Goal: Task Accomplishment & Management: Manage account settings

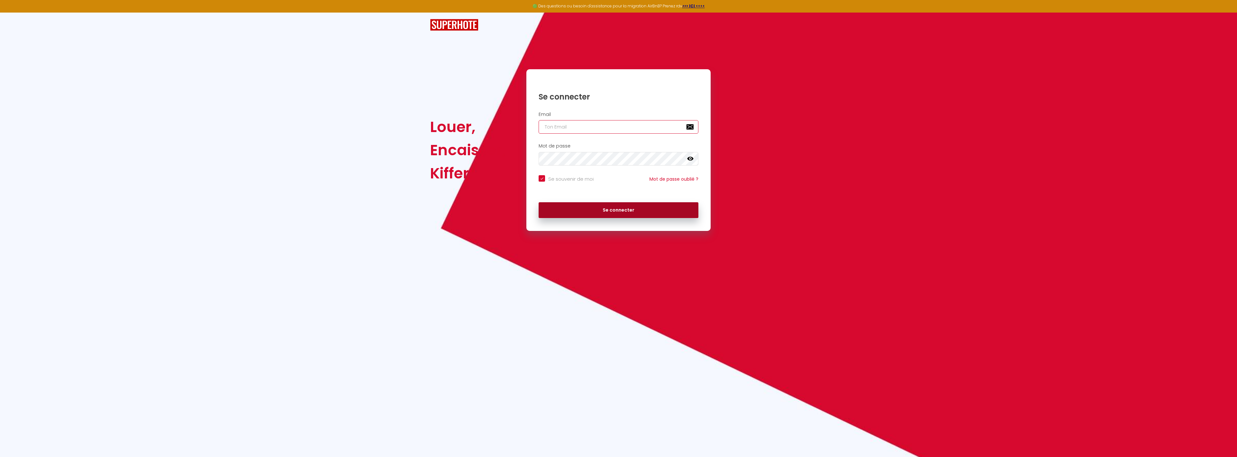
type input "[EMAIL_ADDRESS][DOMAIN_NAME]"
click at [633, 210] on button "Se connecter" at bounding box center [619, 210] width 160 height 16
checkbox input "true"
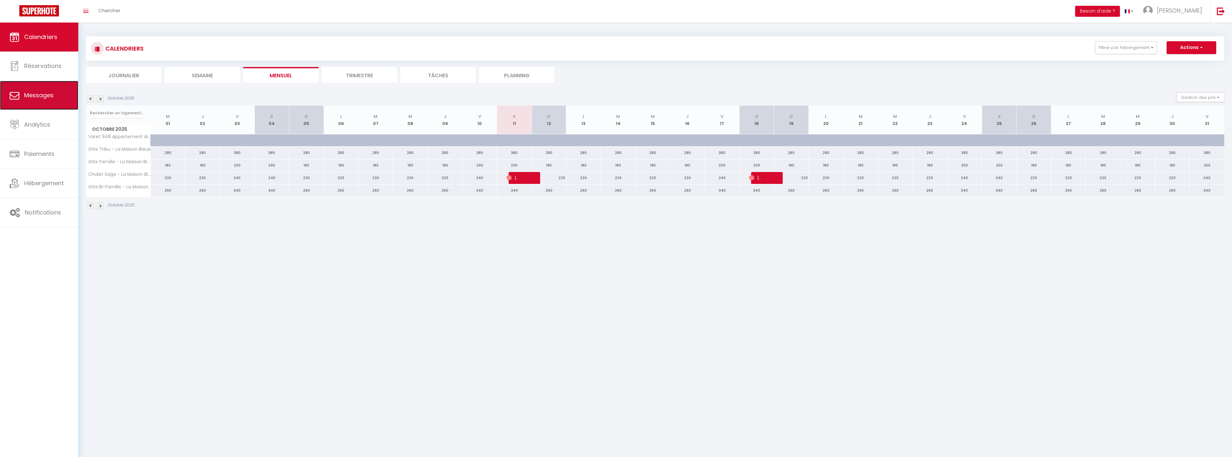
click at [35, 98] on span "Messages" at bounding box center [38, 95] width 29 height 8
select select "message"
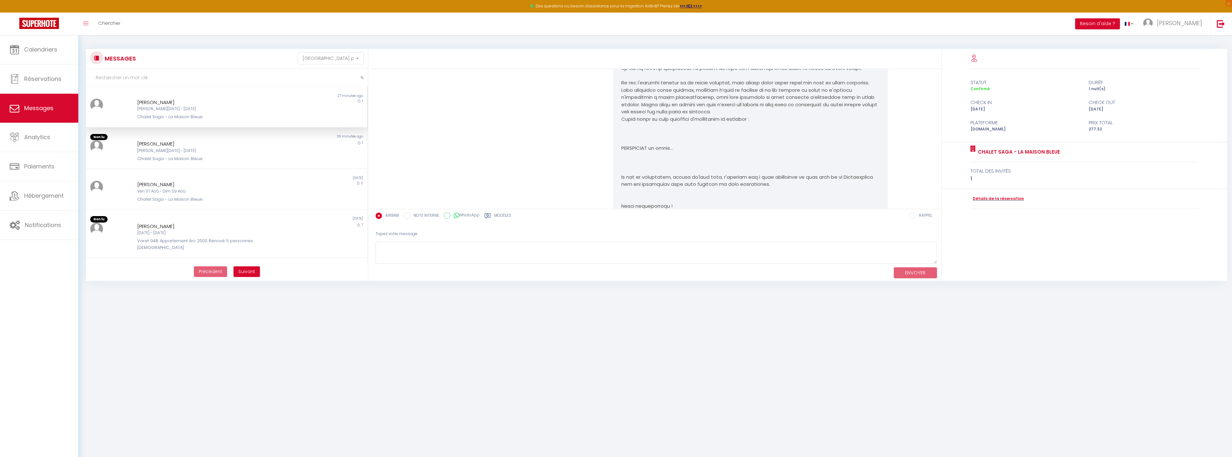
scroll to position [1046, 0]
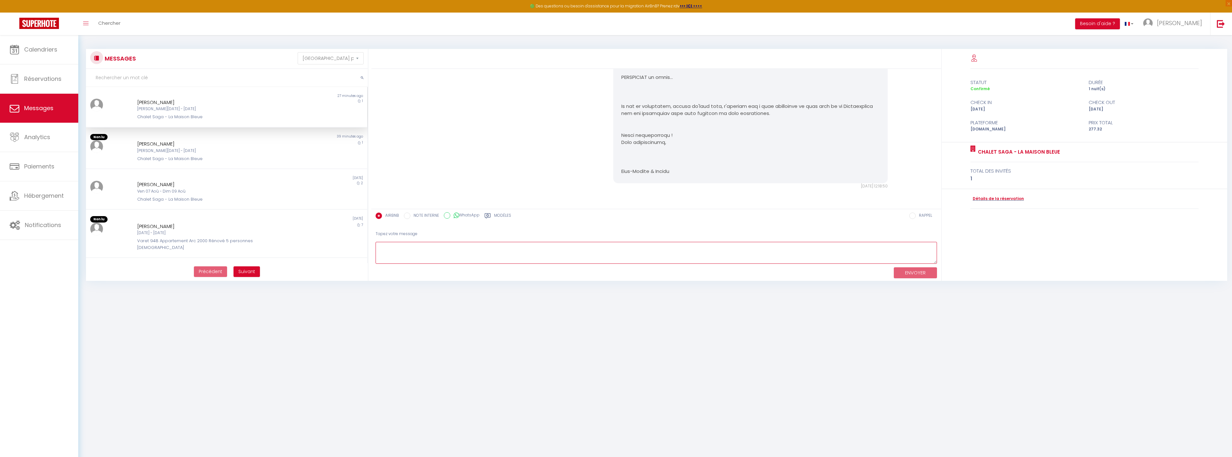
click at [506, 252] on textarea at bounding box center [657, 253] width 562 height 22
click at [643, 247] on textarea "Bonjour Aurore, merci encore pour votre réservation ! cette dernière a été modi…" at bounding box center [657, 253] width 562 height 22
click at [755, 249] on textarea "Bonjour Aurore, merci encore pour votre réservation ! cette dernière a été modi…" at bounding box center [657, 253] width 562 height 22
click at [869, 246] on textarea "Bonjour Aurore, merci encore pour votre réservation ! cette dernière a été modi…" at bounding box center [657, 253] width 562 height 22
paste textarea "T"
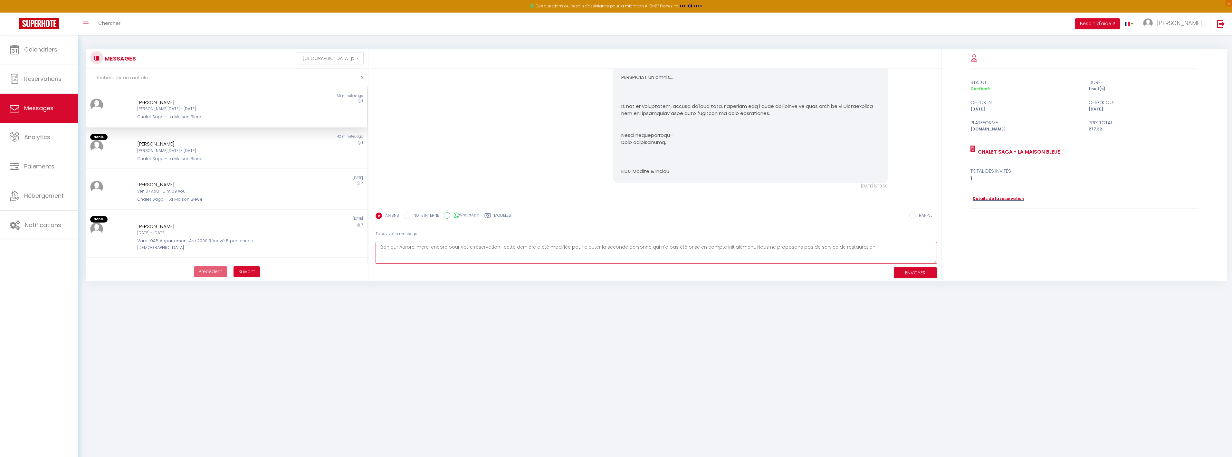
click at [744, 247] on textarea "Bonjour Aurore, merci encore pour votre réservation ! cette dernière a été modi…" at bounding box center [657, 253] width 562 height 22
paste textarea "TRAITEUR-FR"
click at [451, 260] on textarea "Bonjour Aurore, merci encore pour votre réservation ! cette dernière a été modi…" at bounding box center [657, 253] width 562 height 22
click at [422, 262] on textarea "Bonjour Aurore, merci encore pour votre réservation ! cette dernière a été modi…" at bounding box center [657, 253] width 562 height 22
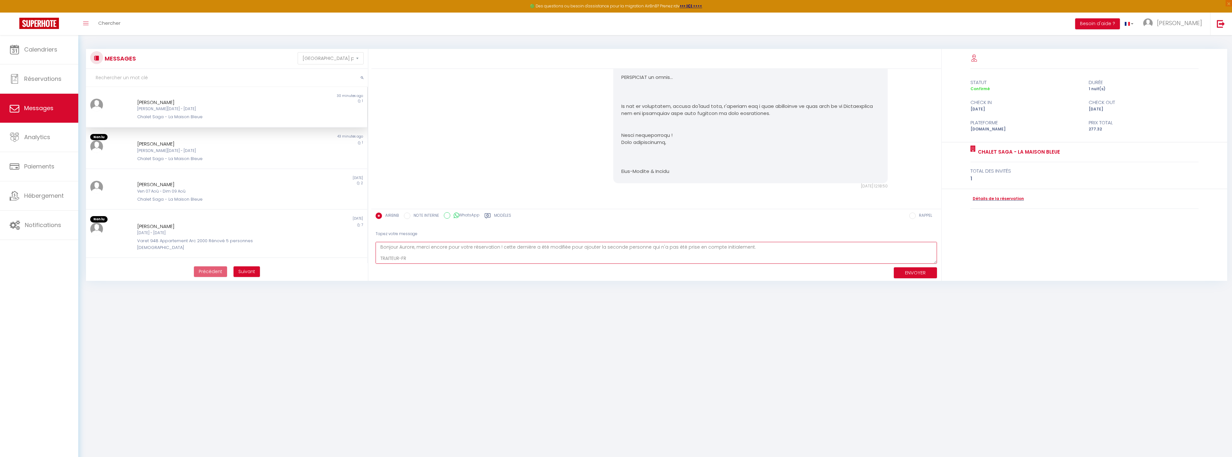
paste textarea "[RENTAL:NAME]"
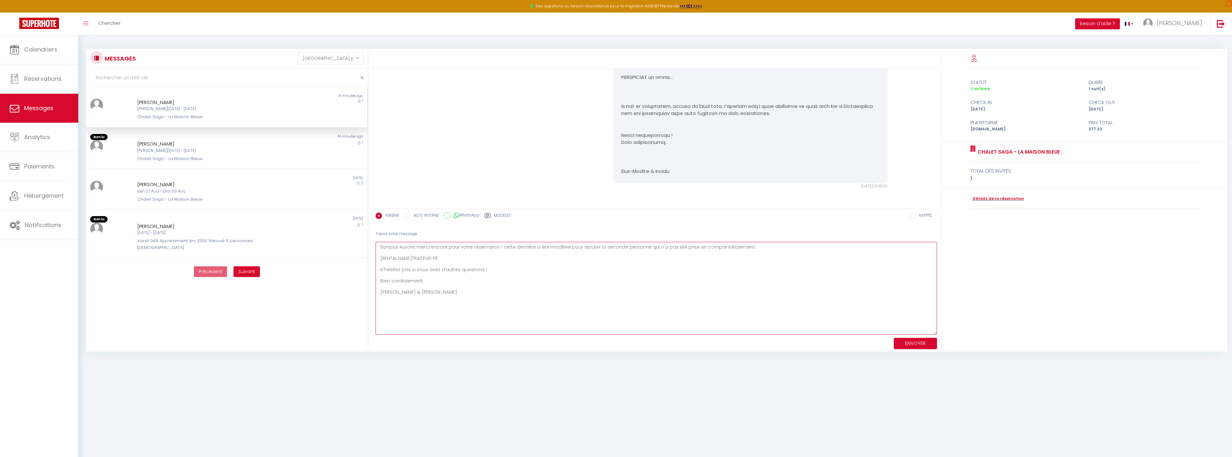
drag, startPoint x: 935, startPoint y: 262, endPoint x: 874, endPoint y: 328, distance: 90.0
click at [933, 335] on textarea "Bonjour Aurore, merci encore pour votre réservation ! cette dernière a été modi…" at bounding box center [657, 288] width 562 height 93
click at [463, 272] on textarea "Bonjour Aurore, merci encore pour votre réservation ! cette dernière a été modi…" at bounding box center [657, 290] width 562 height 96
click at [438, 257] on textarea "Bonjour Aurore, merci encore pour votre réservation ! cette dernière a été modi…" at bounding box center [657, 290] width 562 height 96
paste textarea "TRAITEUR-FR"
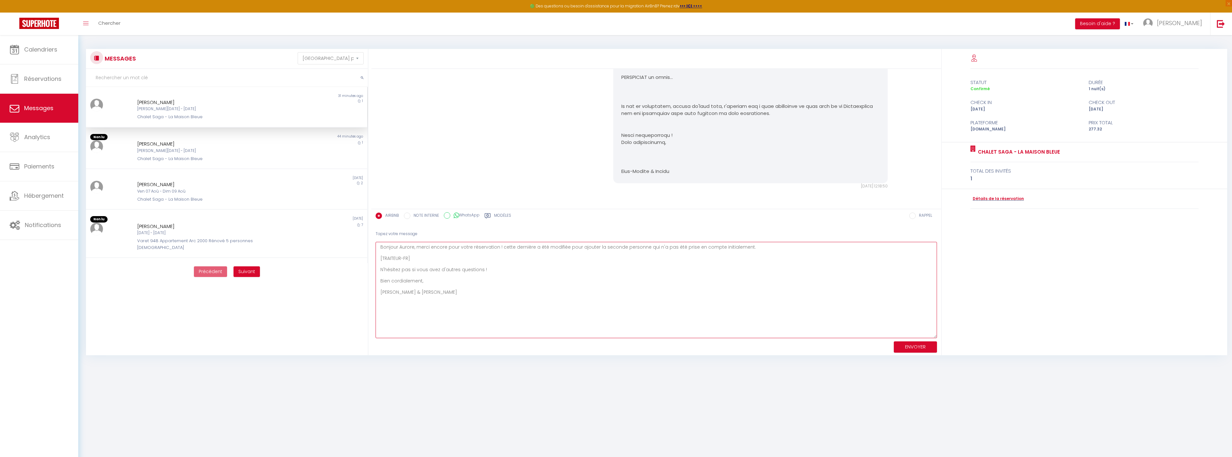
type textarea "Bonjour Aurore, merci encore pour votre réservation ! cette dernière a été modi…"
click at [916, 345] on button "ENVOYER" at bounding box center [915, 346] width 43 height 11
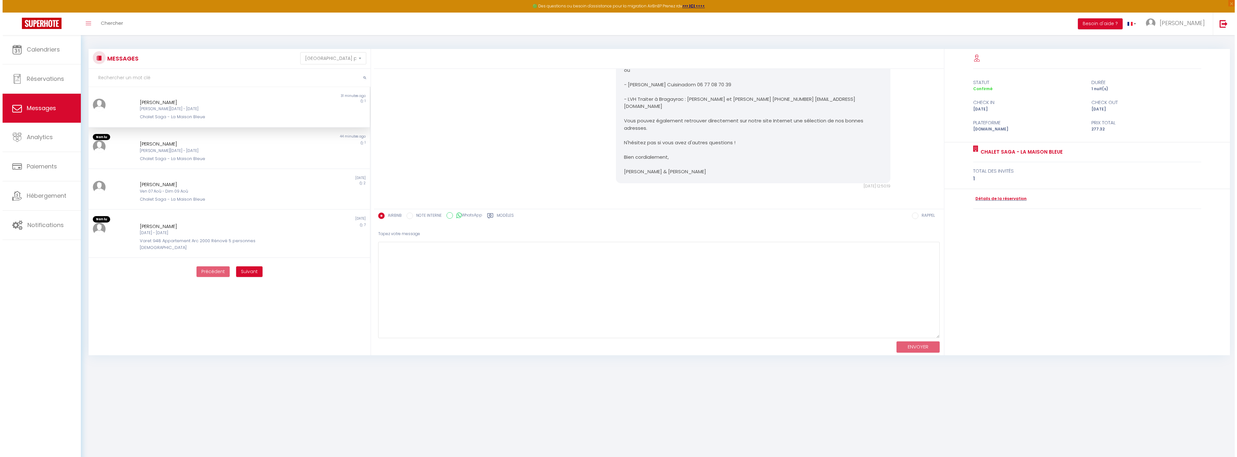
scroll to position [1236, 0]
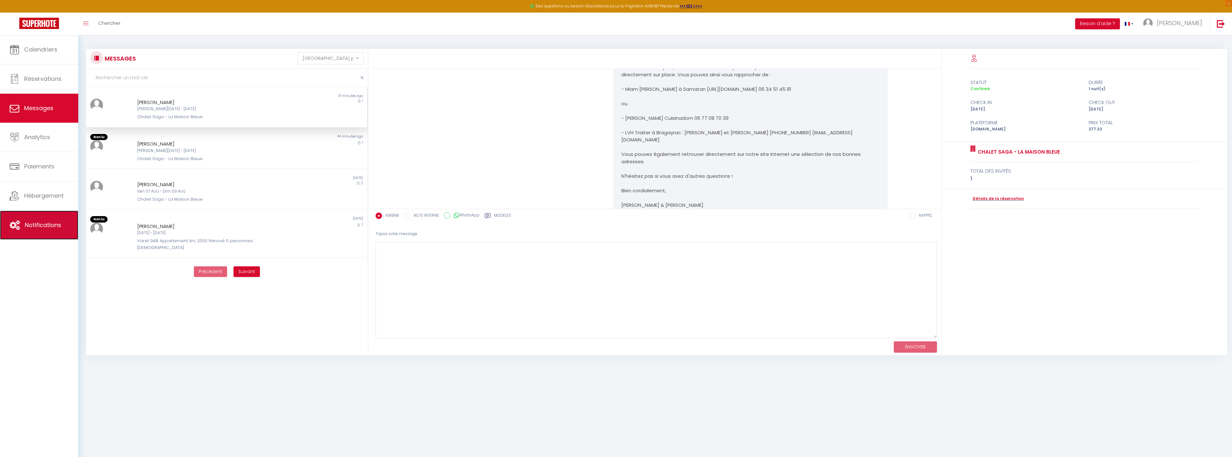
click at [51, 216] on link "Notifications" at bounding box center [39, 225] width 78 height 29
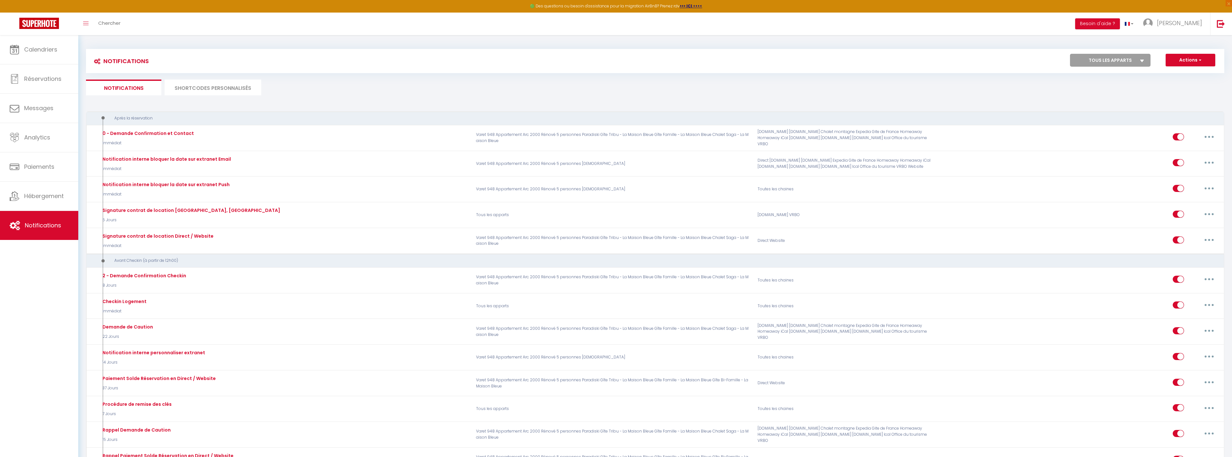
click at [208, 93] on li "SHORTCODES PERSONNALISÉS" at bounding box center [213, 88] width 97 height 16
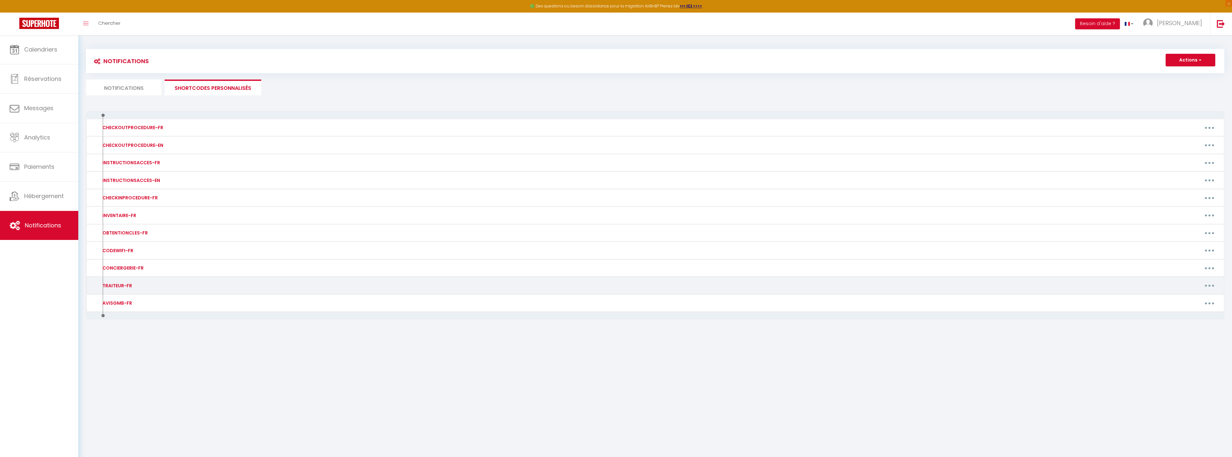
click at [1213, 285] on button "button" at bounding box center [1210, 286] width 18 height 10
click at [1196, 300] on link "Editer" at bounding box center [1193, 300] width 48 height 11
type input "TRAITEUR-FR"
type textarea "Traiteur"
type textarea "S'agissant du petit déjeuner, le logement vous permet de prendre ce dernier sur…"
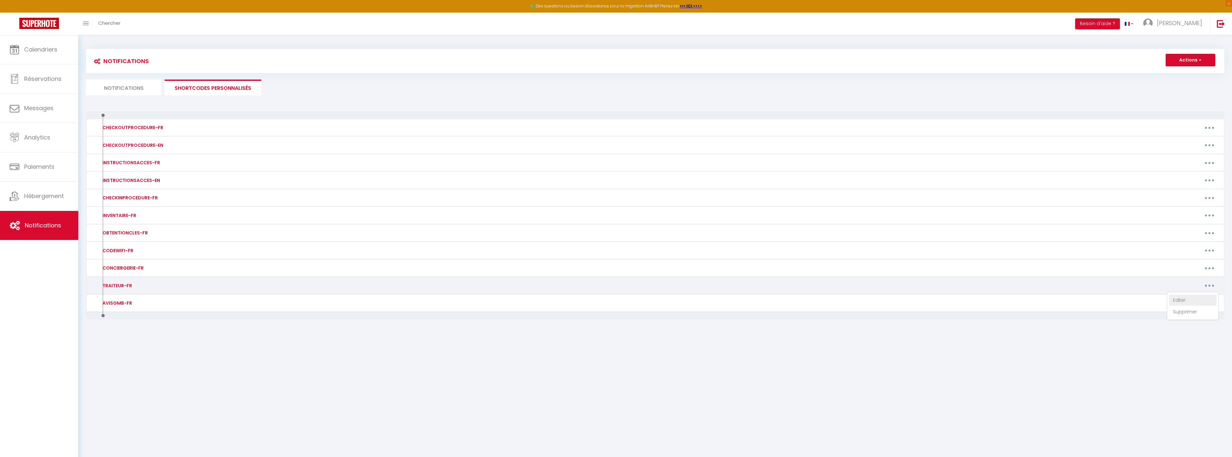
type textarea "S'agissant du petit déjeuner, le logement vous permet de prendre ce dernier sur…"
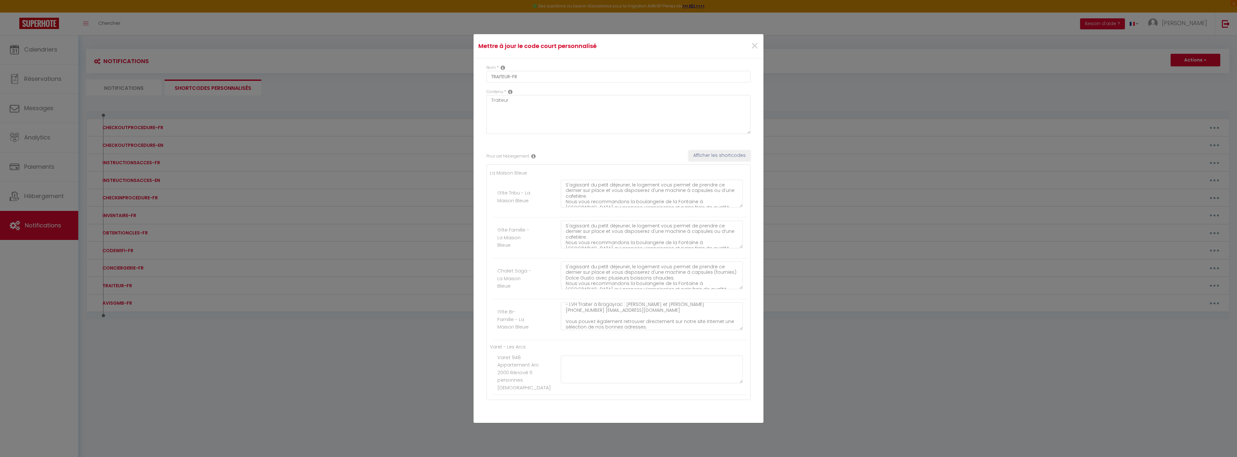
scroll to position [98, 0]
click at [590, 306] on textarea "S'agissant du petit déjeuner, le logement vous permet de prendre ce dernier sur…" at bounding box center [652, 317] width 182 height 28
type textarea "S'agissant du petit déjeuner, le logement vous permet de prendre ce dernier sur…"
click at [590, 267] on textarea "S'agissant du petit déjeuner, le logement vous permet de prendre ce dernier sur…" at bounding box center [652, 276] width 182 height 28
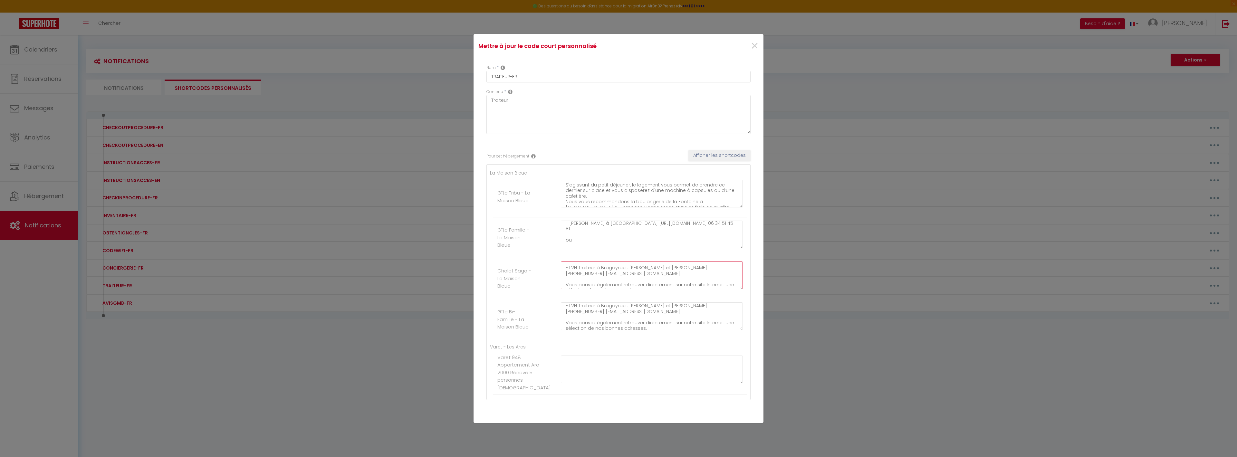
scroll to position [96, 0]
type textarea "S'agissant du petit déjeuner, le logement vous permet de prendre ce dernier sur…"
click at [591, 227] on textarea "S'agissant du petit déjeuner, le logement vous permet de prendre ce dernier sur…" at bounding box center [652, 235] width 182 height 28
type textarea "S'agissant du petit déjeuner, le logement vous permet de prendre ce dernier sur…"
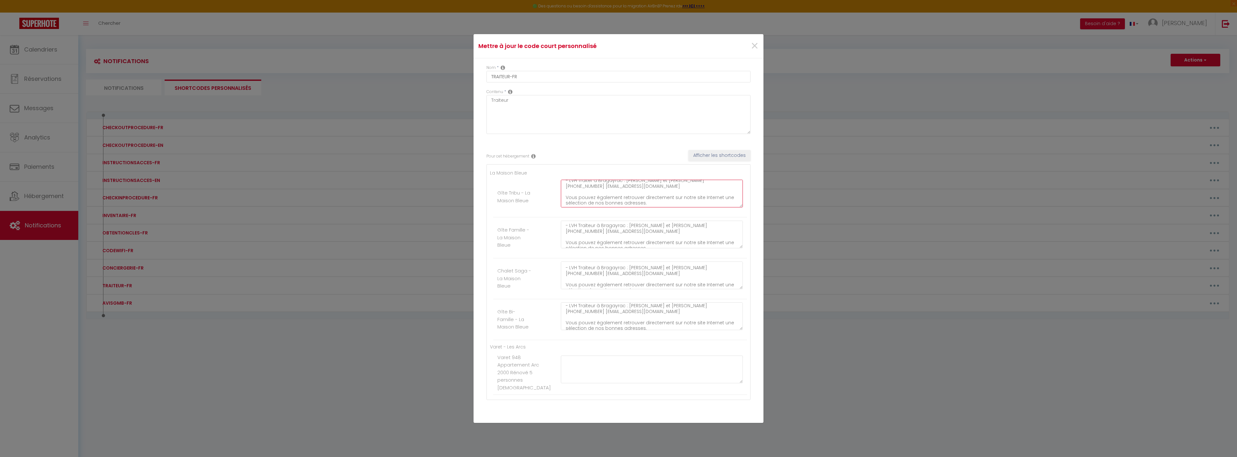
click at [589, 182] on textarea "S'agissant du petit déjeuner, le logement vous permet de prendre ce dernier sur…" at bounding box center [652, 194] width 182 height 28
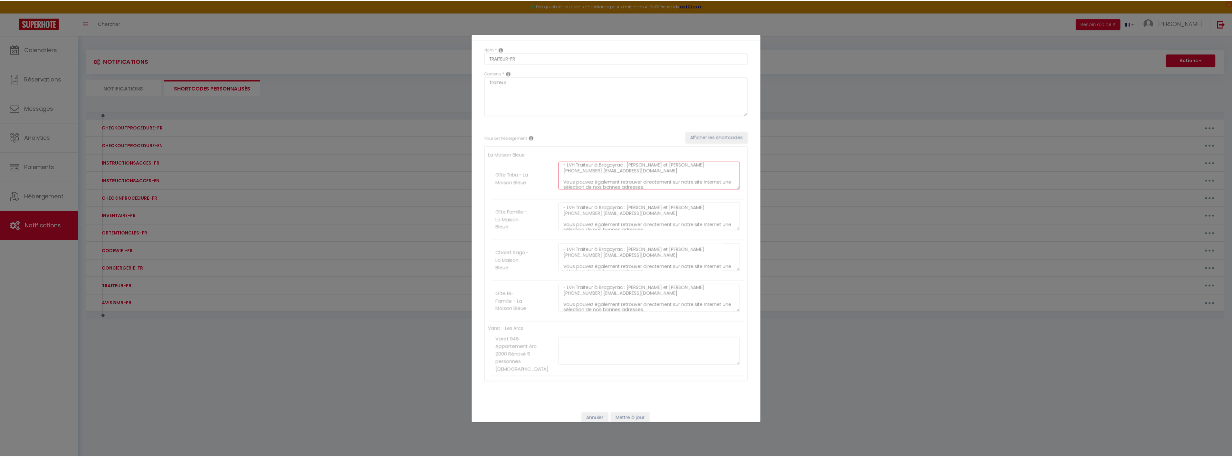
scroll to position [34, 0]
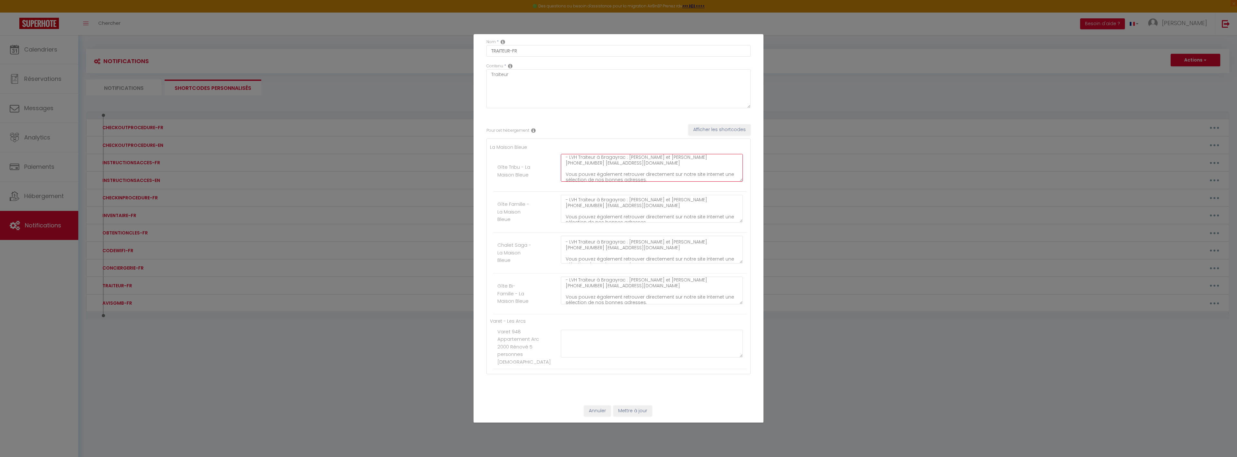
type textarea "S'agissant du petit déjeuner, le logement vous permet de prendre ce dernier sur…"
click at [631, 409] on button "Mettre à jour" at bounding box center [632, 411] width 39 height 11
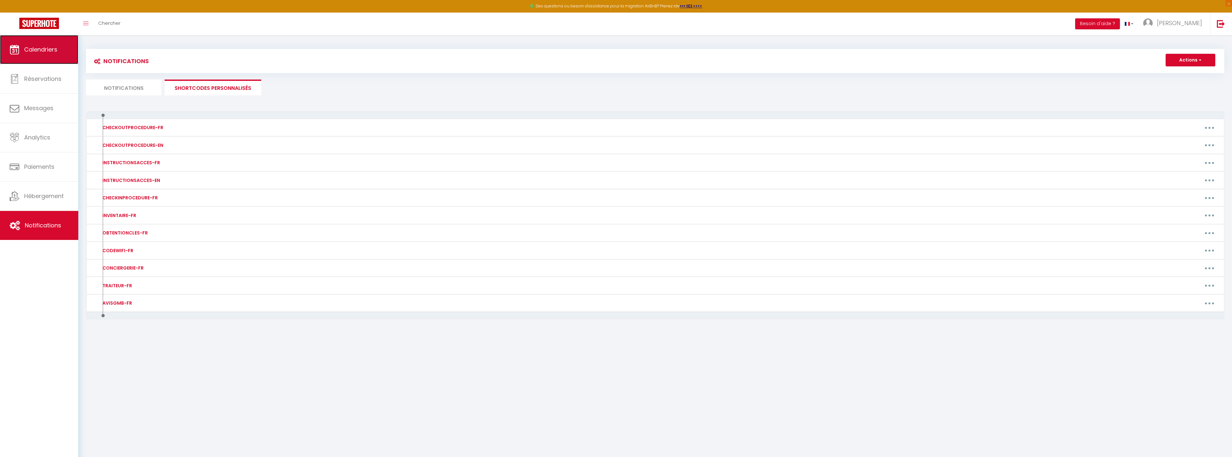
click at [13, 59] on link "Calendriers" at bounding box center [39, 49] width 78 height 29
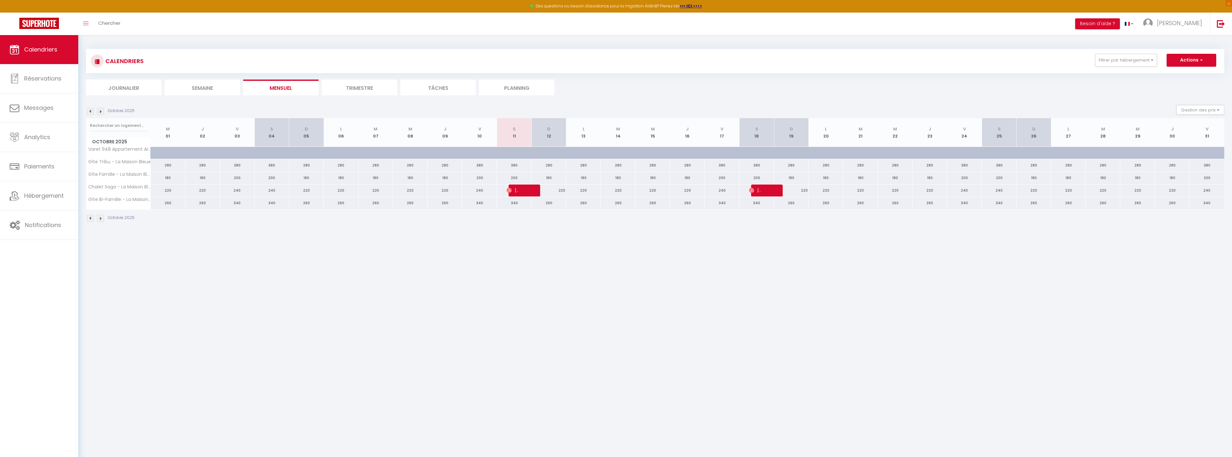
click at [373, 83] on li "Trimestre" at bounding box center [359, 88] width 75 height 16
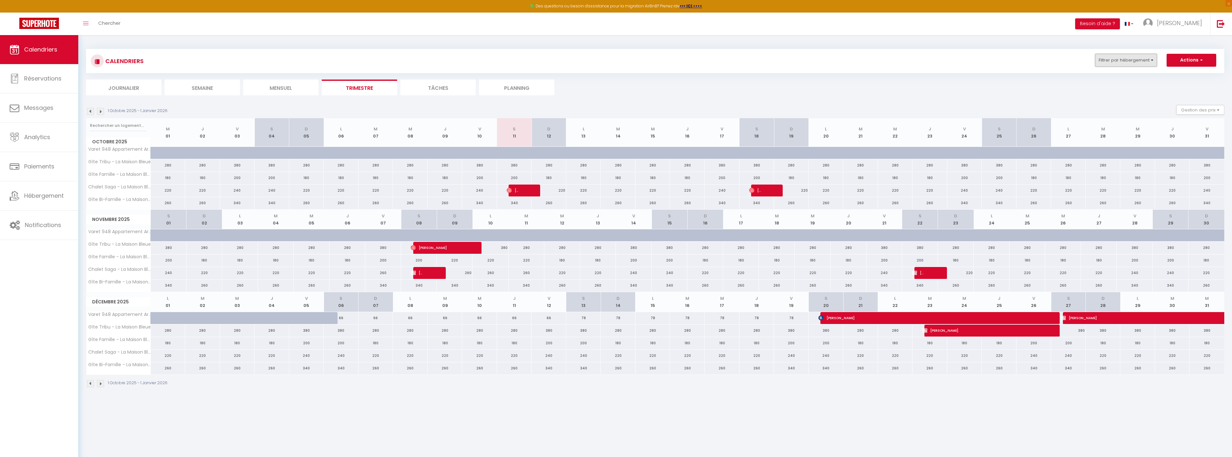
click at [1124, 63] on button "Filtrer par hébergement" at bounding box center [1126, 60] width 62 height 13
click at [1025, 63] on div "CALENDRIERS Filtrer par hébergement La Maison Bleue Gîte Tribu - La Maison Bleu…" at bounding box center [655, 61] width 1129 height 14
click at [103, 110] on img at bounding box center [100, 111] width 7 height 7
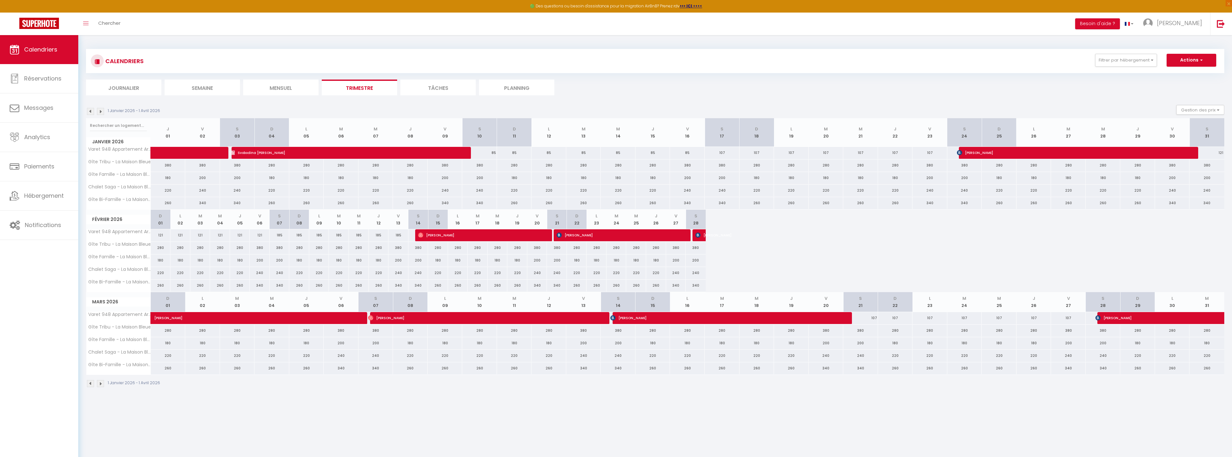
click at [491, 152] on div "85" at bounding box center [479, 153] width 35 height 12
type input "85"
type input "Sam 10 Janvier 2026"
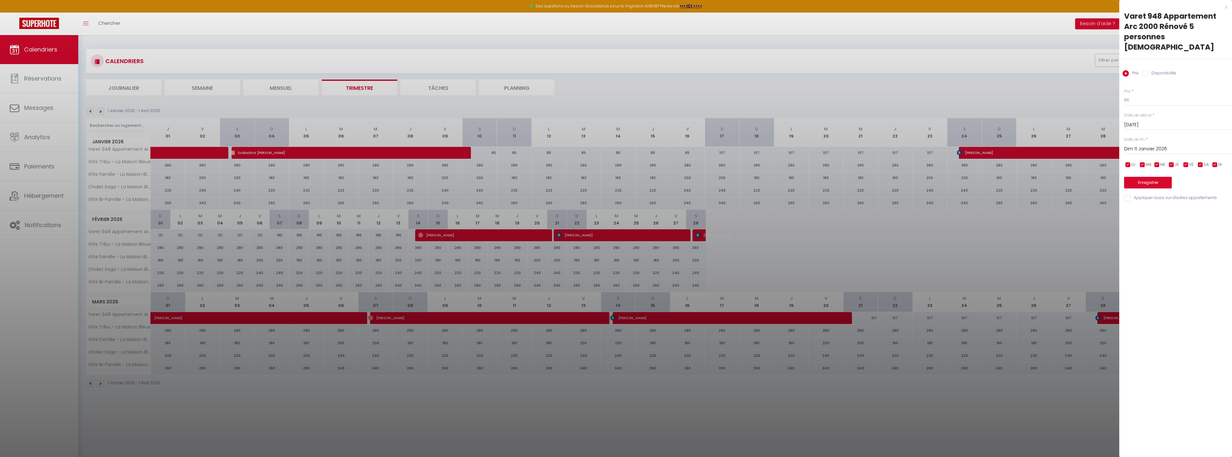
click at [1155, 145] on input "Dim 11 Janvier 2026" at bounding box center [1178, 149] width 108 height 8
click at [1212, 205] on span "17" at bounding box center [1214, 211] width 14 height 13
type input "Sam 17 Janvier 2026"
click at [1135, 94] on input "85" at bounding box center [1178, 100] width 108 height 12
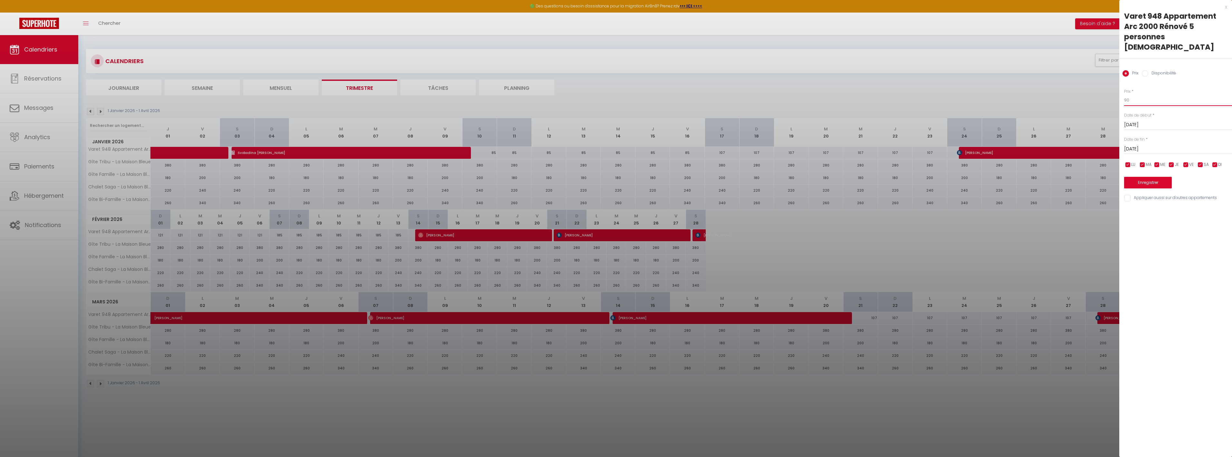
type input "90"
click at [1150, 177] on button "Enregistrer" at bounding box center [1148, 183] width 48 height 12
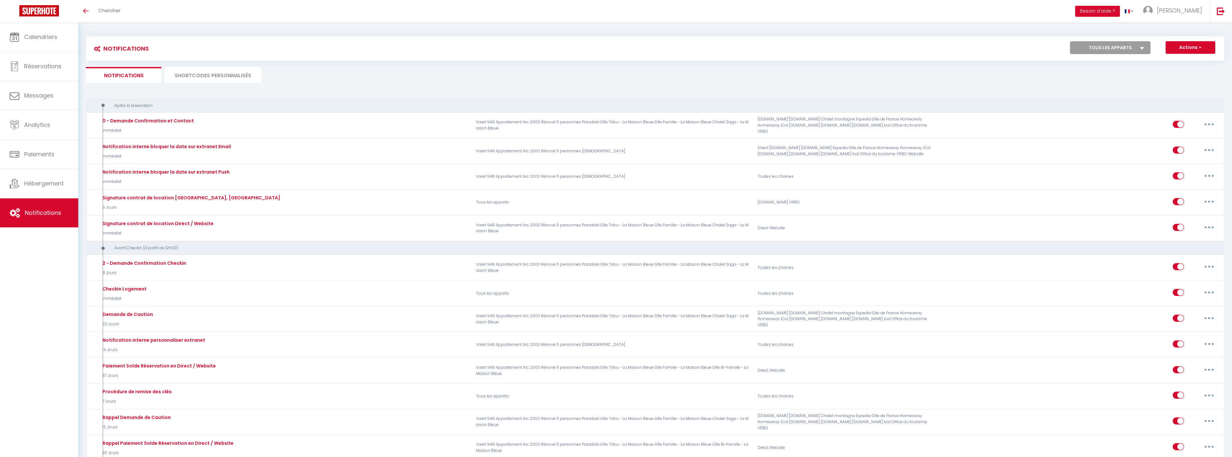
click at [204, 80] on li "SHORTCODES PERSONNALISÉS" at bounding box center [213, 75] width 97 height 16
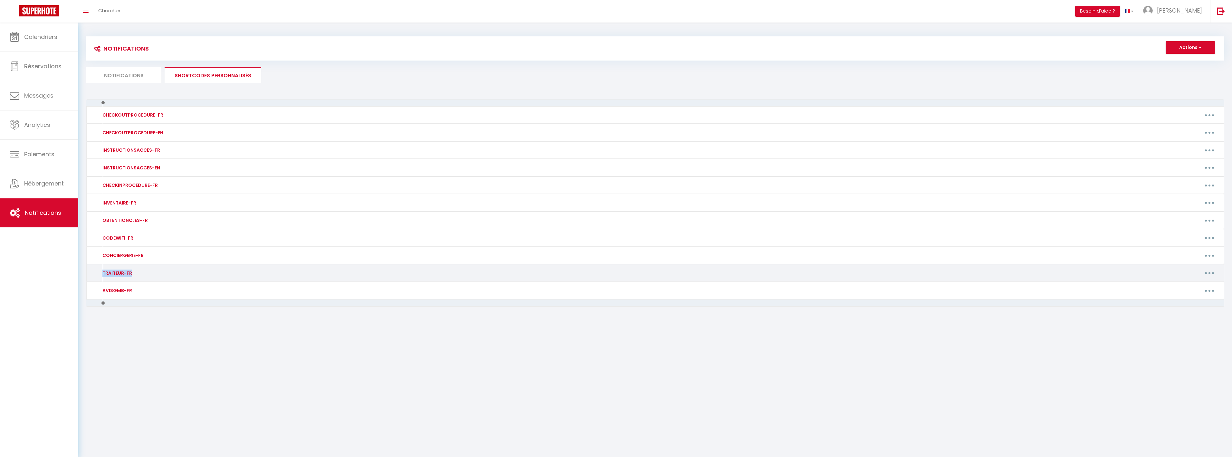
drag, startPoint x: 131, startPoint y: 274, endPoint x: 101, endPoint y: 273, distance: 30.0
click at [101, 273] on div "TRAITEUR-FR" at bounding box center [116, 273] width 31 height 7
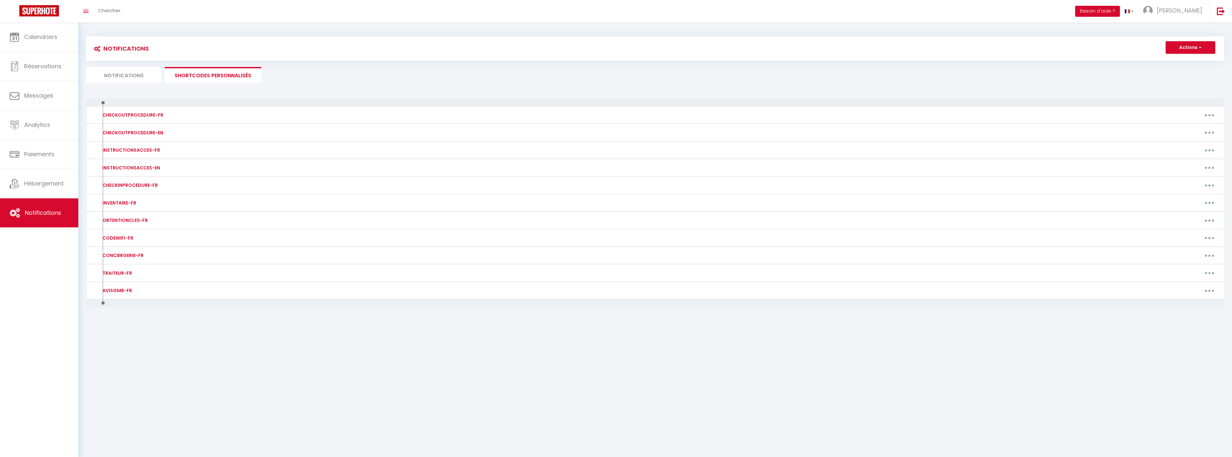
click at [130, 75] on li "Notifications" at bounding box center [123, 75] width 75 height 16
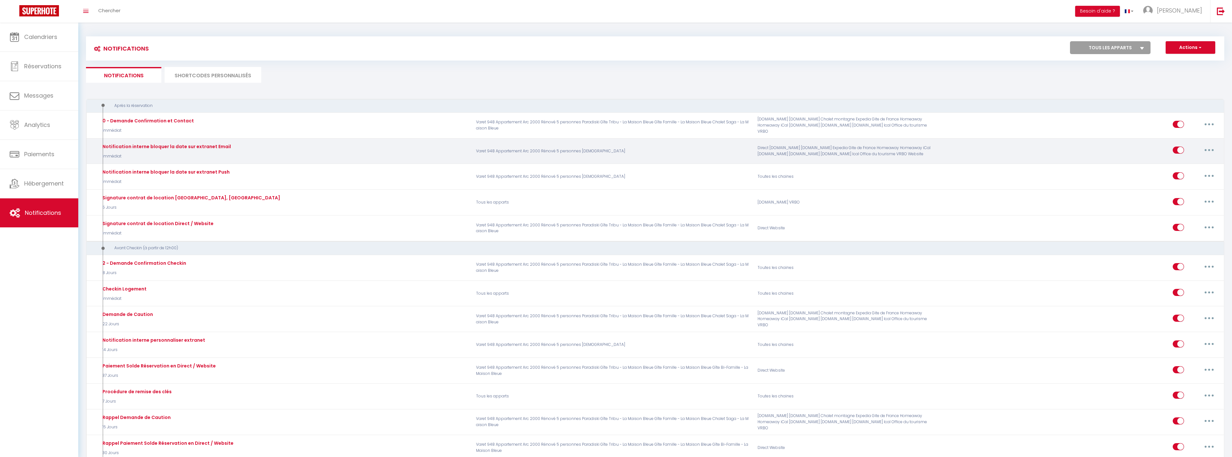
click at [1209, 152] on button "button" at bounding box center [1209, 150] width 18 height 10
click at [1187, 161] on link "Editer" at bounding box center [1193, 164] width 48 height 11
type input "Notification interne bloquer la date sur extranet Email"
select select "Immédiat"
select select
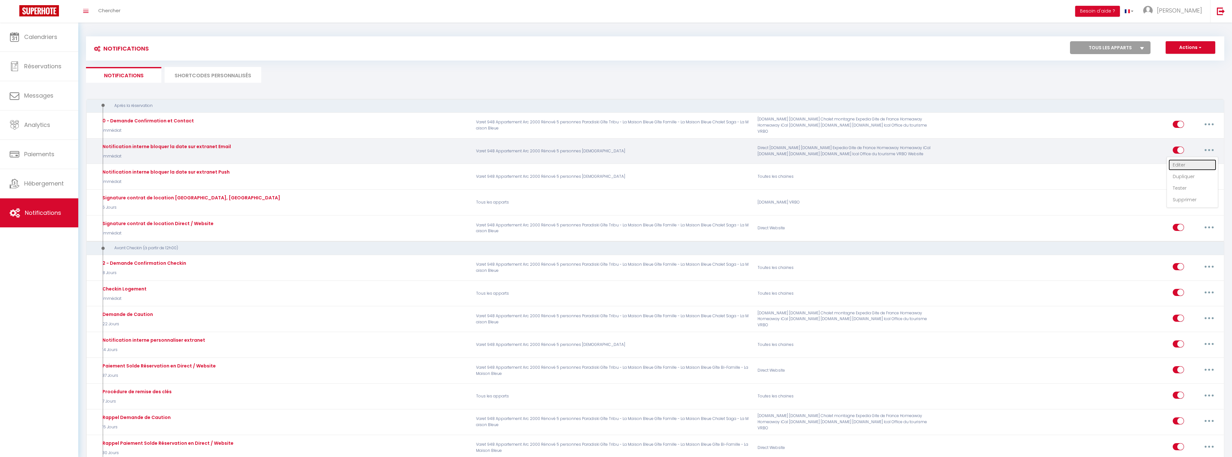
checkbox input "false"
radio input "true"
type input "Nouvelle réservation bloquer extranet - [RENTAL:NAME] - [GUEST:NAME] - [CHECKIN…"
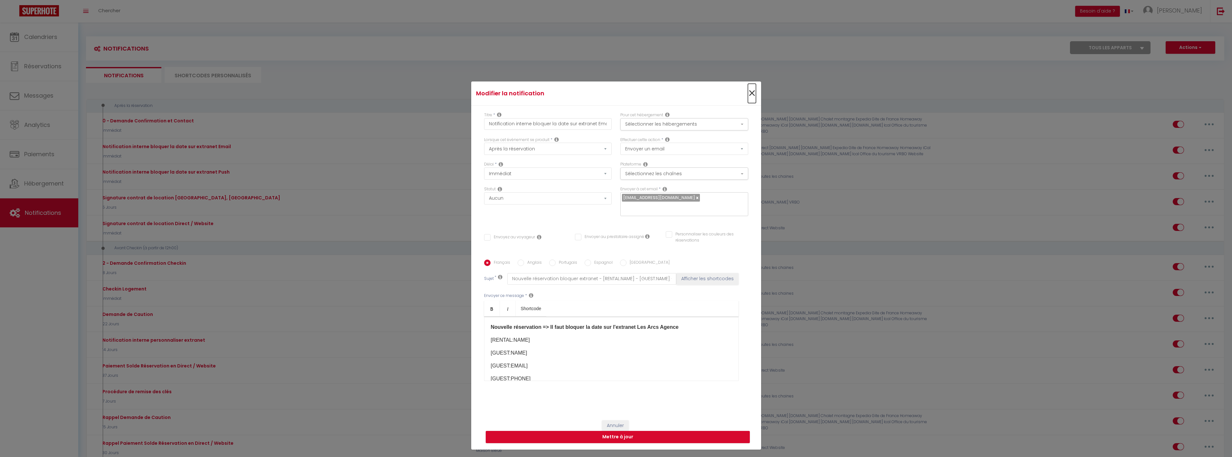
click at [755, 96] on span "×" at bounding box center [752, 93] width 8 height 19
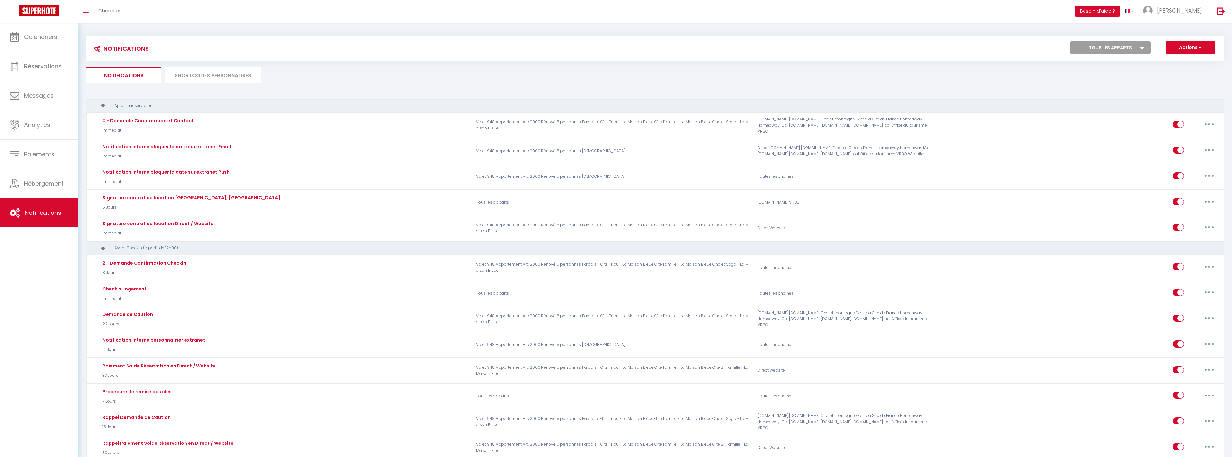
click at [206, 78] on li "SHORTCODES PERSONNALISÉS" at bounding box center [213, 75] width 97 height 16
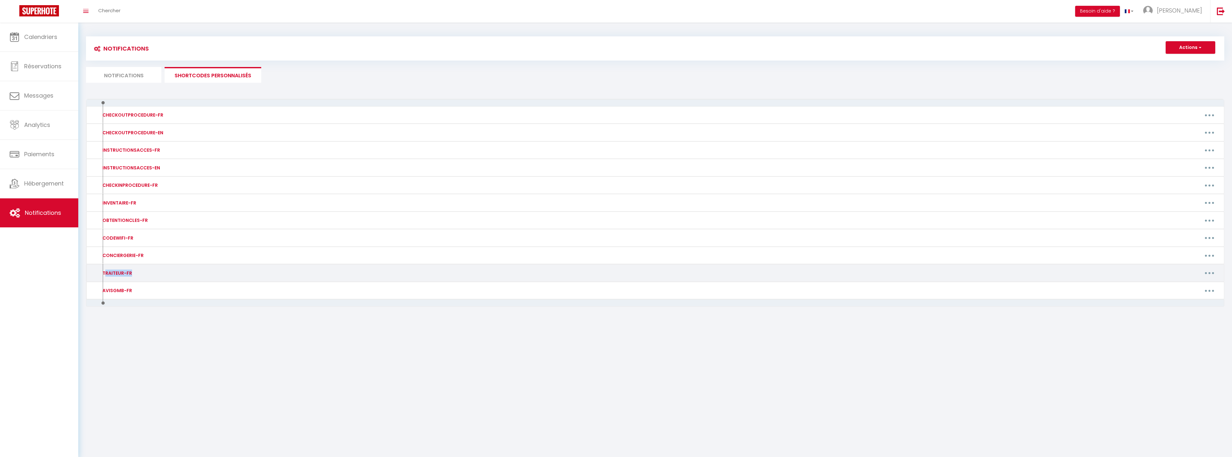
drag, startPoint x: 136, startPoint y: 274, endPoint x: 104, endPoint y: 274, distance: 31.3
click at [104, 274] on div "TRAITEUR-FR" at bounding box center [238, 273] width 282 height 10
copy div "TRAITEUR-FR"
click at [1209, 274] on icon "button" at bounding box center [1210, 273] width 2 height 2
click at [1179, 288] on link "Editer" at bounding box center [1193, 287] width 48 height 11
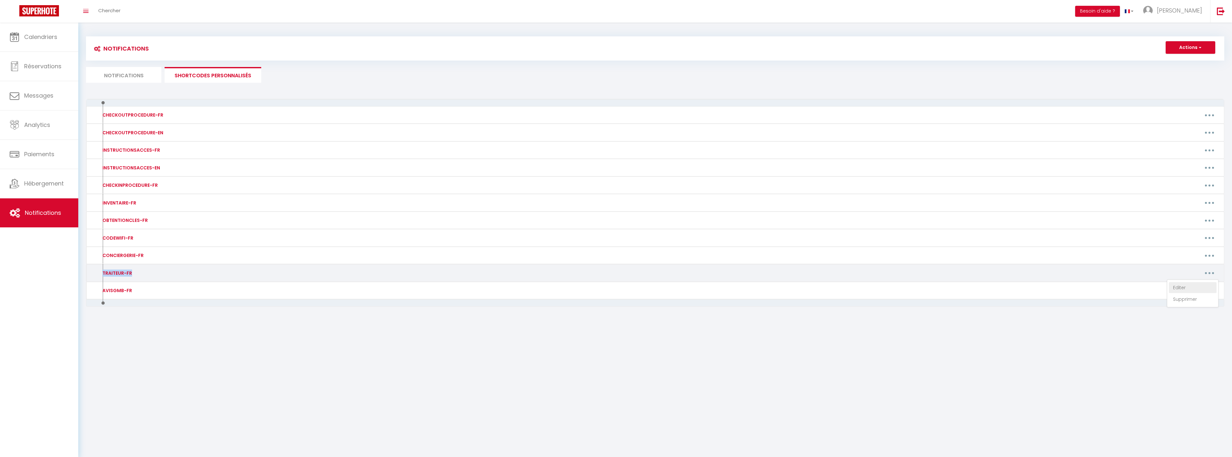
type input "TRAITEUR-FR"
type textarea "Traiteur"
type textarea "S'agissant du petit déjeuner, le logement vous permet de prendre ce dernier sur…"
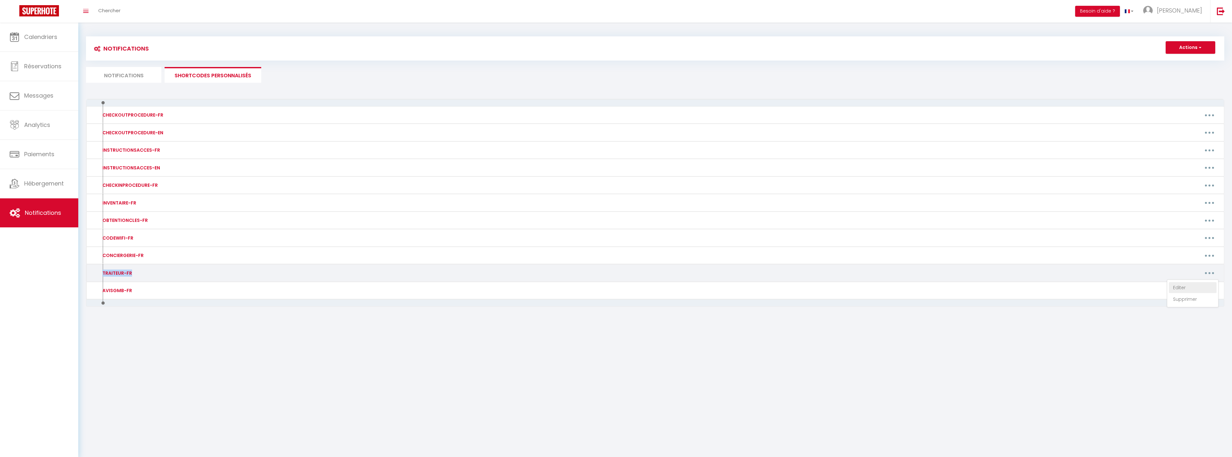
type textarea "S'agissant du petit déjeuner, le logement vous permet de prendre ce dernier sur…"
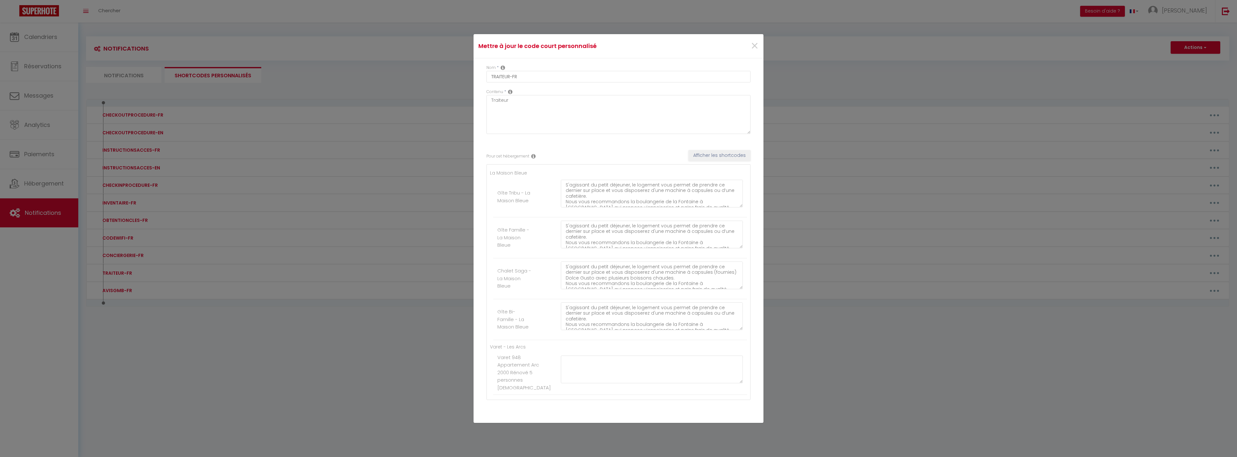
click at [309, 201] on div "Mettre à jour le code court personnalisé × Nom * TRAITEUR-FR Contenu * Traiteur…" at bounding box center [618, 228] width 1237 height 457
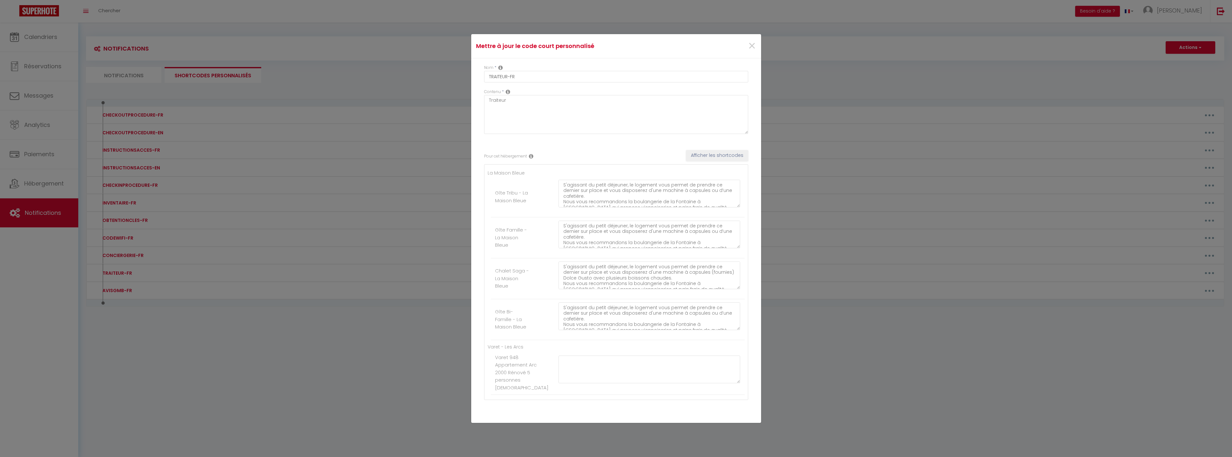
click at [140, 82] on div "Mettre à jour le code court personnalisé × Nom * TRAITEUR-FR Contenu * Traiteur…" at bounding box center [616, 228] width 1232 height 457
drag, startPoint x: 140, startPoint y: 72, endPoint x: 161, endPoint y: 74, distance: 20.7
click at [140, 72] on div "Mettre à jour le code court personnalisé × Nom * TRAITEUR-FR Contenu * Traiteur…" at bounding box center [616, 228] width 1232 height 457
click at [753, 46] on div "×" at bounding box center [712, 46] width 96 height 14
click at [748, 48] on span "×" at bounding box center [752, 45] width 8 height 19
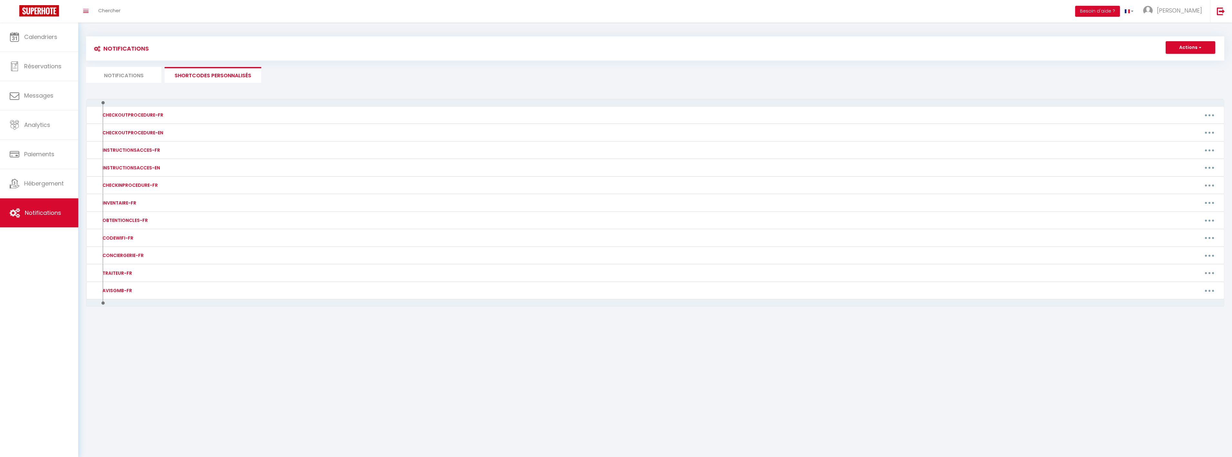
click at [126, 76] on li "Notifications" at bounding box center [123, 75] width 75 height 16
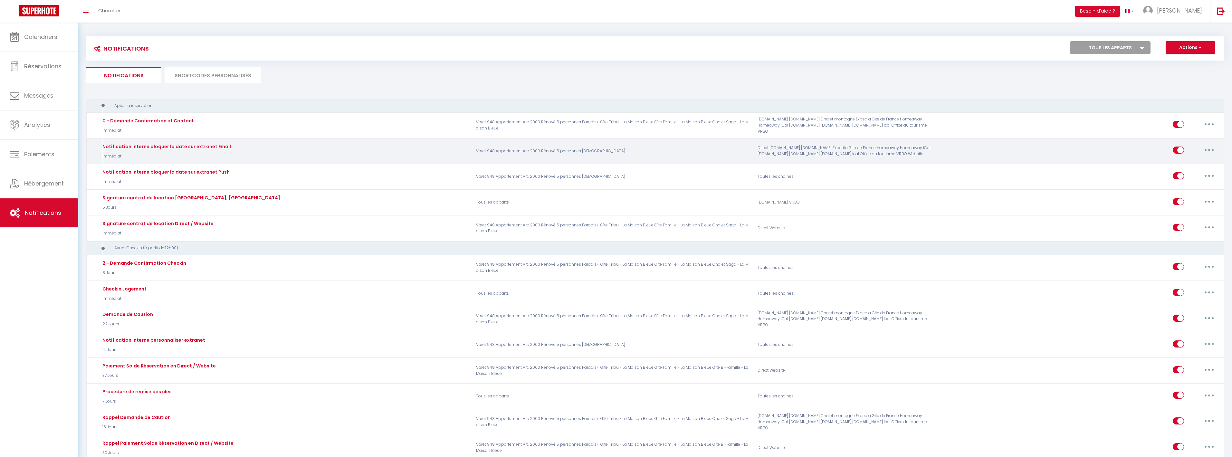
click at [169, 144] on div "Notification interne bloquer la date sur extranet Email" at bounding box center [166, 146] width 130 height 7
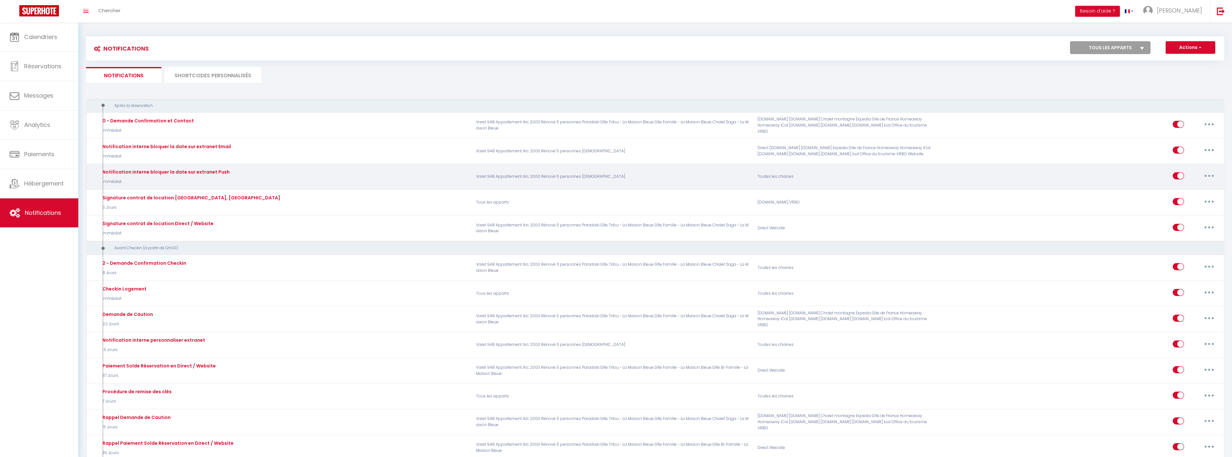
click at [1213, 175] on button "button" at bounding box center [1209, 176] width 18 height 10
click at [1183, 191] on link "Editer" at bounding box center [1193, 190] width 48 height 11
type input "Notification interne bloquer la date sur extranet Push"
select select "notification"
checkbox input "false"
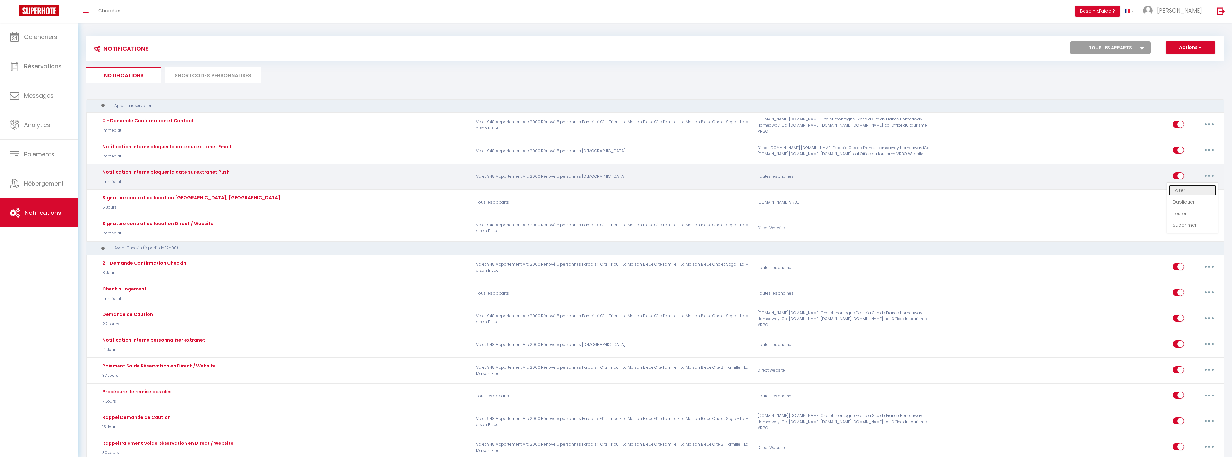
checkbox input "false"
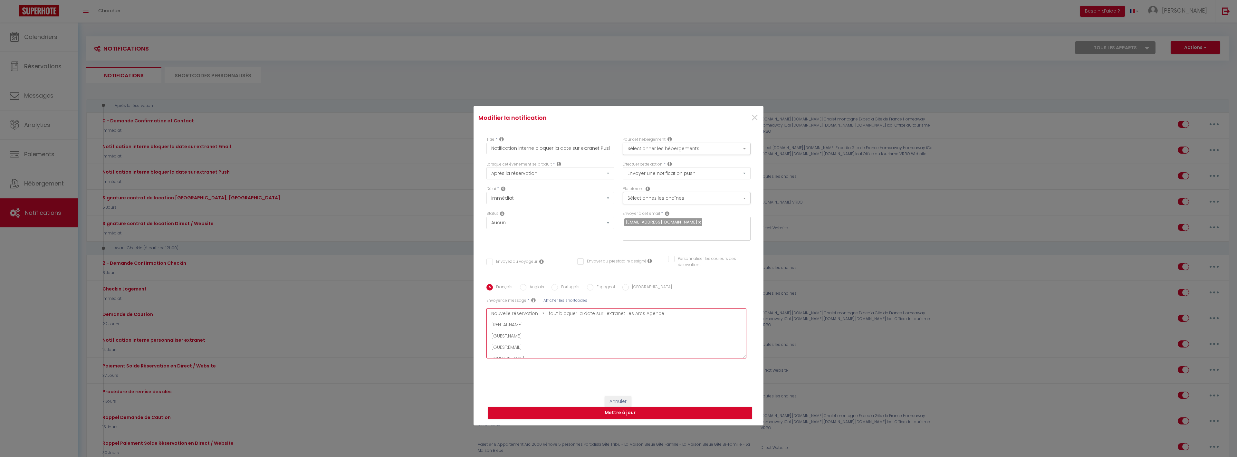
drag, startPoint x: 522, startPoint y: 321, endPoint x: 460, endPoint y: 318, distance: 61.9
click at [460, 318] on div "Modifier la notification × Titre * Notification interne bloquer la date sur ext…" at bounding box center [618, 228] width 1237 height 457
